Goal: Find specific page/section: Find specific page/section

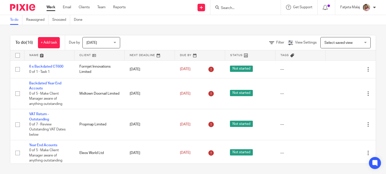
click at [245, 6] on input "Search" at bounding box center [242, 8] width 45 height 5
type input "zam"
click at [245, 25] on link at bounding box center [250, 22] width 62 height 12
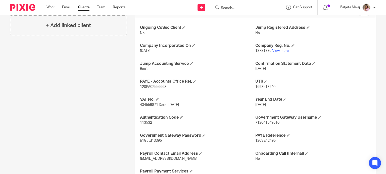
scroll to position [176, 0]
click at [276, 139] on p "120SE42495" at bounding box center [312, 140] width 115 height 5
click at [234, 10] on form at bounding box center [246, 7] width 53 height 6
click at [236, 7] on input "Search" at bounding box center [242, 8] width 45 height 5
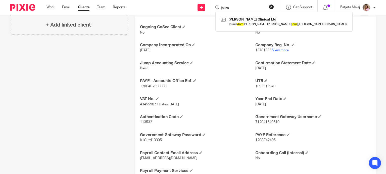
type input "jour"
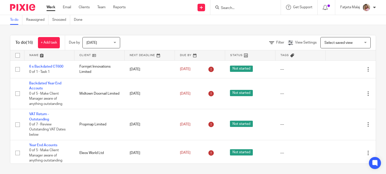
click at [239, 4] on div at bounding box center [245, 7] width 70 height 15
click at [244, 7] on input "Search" at bounding box center [242, 8] width 45 height 5
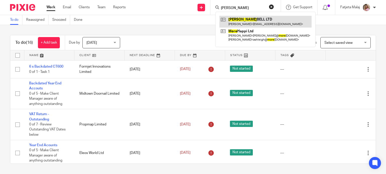
type input "morse"
click at [240, 20] on link at bounding box center [265, 22] width 92 height 12
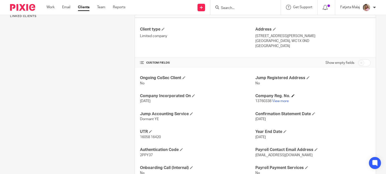
scroll to position [125, 0]
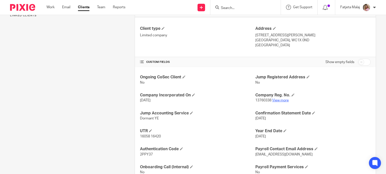
click at [276, 101] on link "View more" at bounding box center [280, 101] width 17 height 4
